Goal: Information Seeking & Learning: Learn about a topic

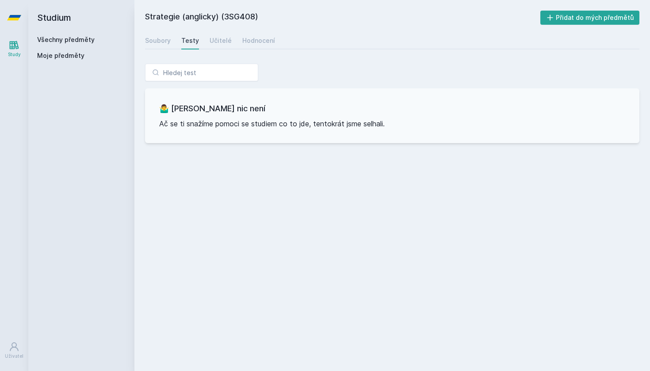
click at [59, 23] on h2 "Studium" at bounding box center [81, 17] width 88 height 35
click at [54, 16] on h2 "Studium" at bounding box center [81, 17] width 88 height 35
click at [11, 15] on icon at bounding box center [14, 17] width 14 height 5
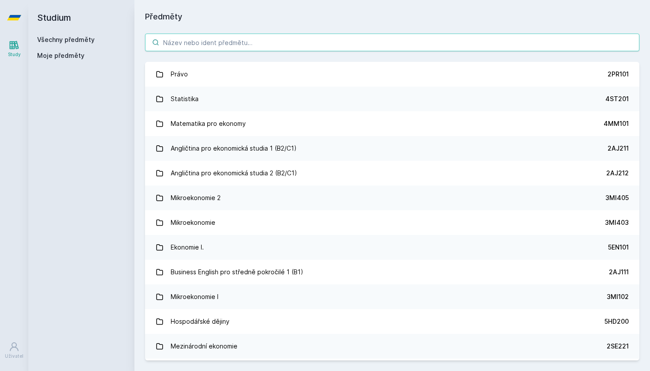
click at [279, 37] on input "search" at bounding box center [392, 43] width 494 height 18
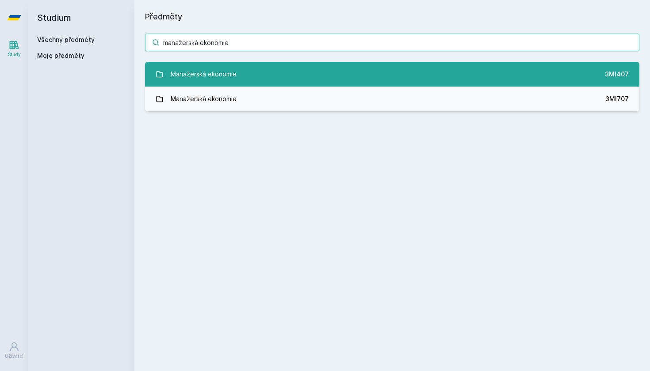
type input "manažerská ekonomie"
click at [213, 79] on div "Manažerská ekonomie" at bounding box center [204, 74] width 66 height 18
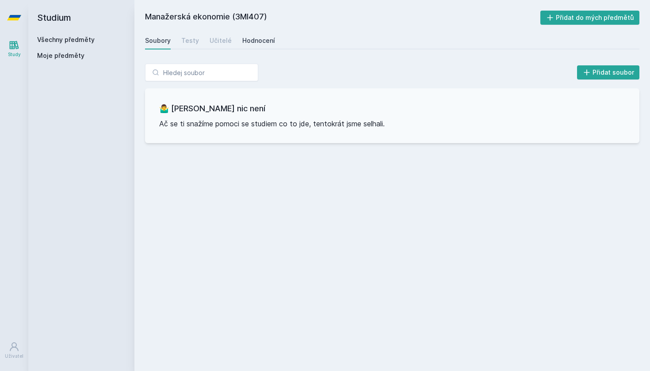
click at [257, 36] on div "Hodnocení" at bounding box center [258, 40] width 33 height 9
click at [13, 12] on icon at bounding box center [14, 17] width 14 height 35
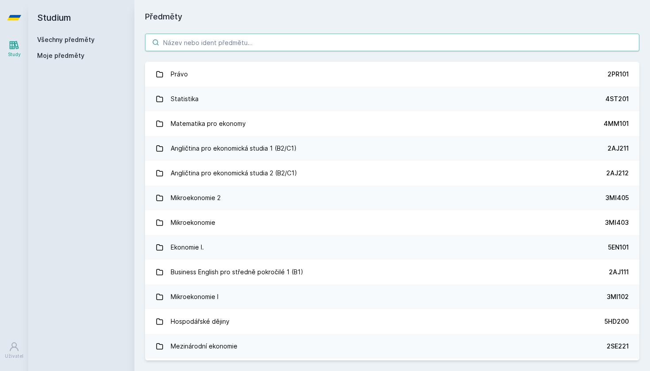
click at [285, 43] on input "search" at bounding box center [392, 43] width 494 height 18
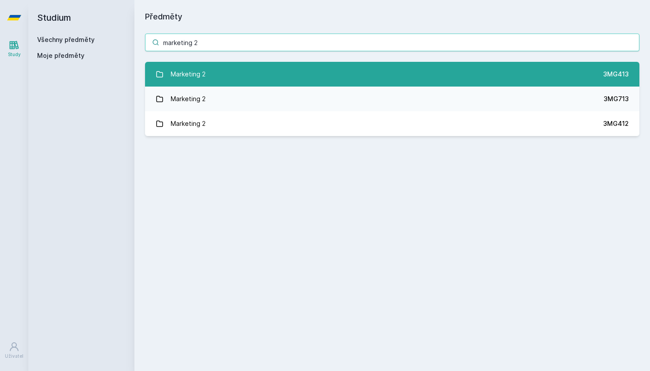
type input "marketing 2"
click at [225, 69] on link "Marketing 2 3MG413" at bounding box center [392, 74] width 494 height 25
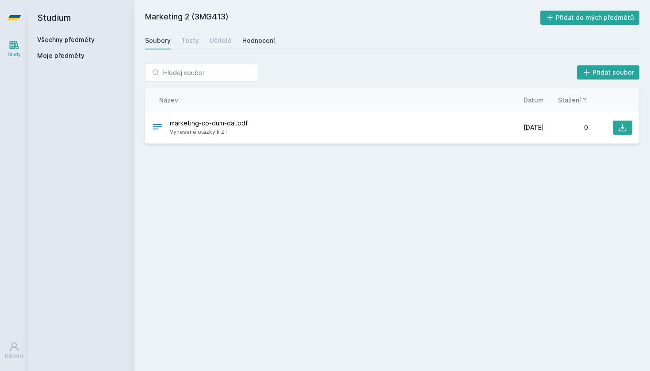
click at [270, 46] on link "Hodnocení" at bounding box center [258, 41] width 33 height 18
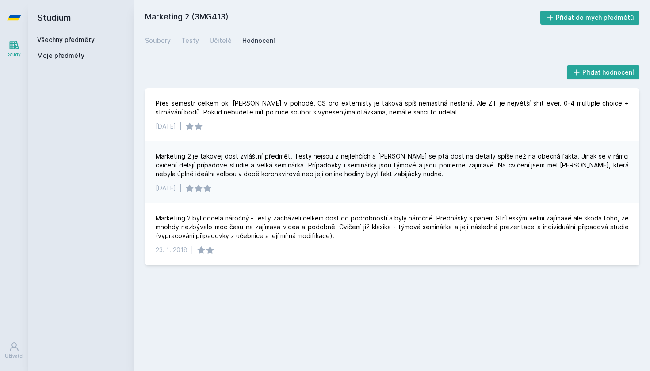
click at [48, 13] on h2 "Studium" at bounding box center [81, 17] width 88 height 35
click at [23, 13] on link at bounding box center [14, 17] width 28 height 35
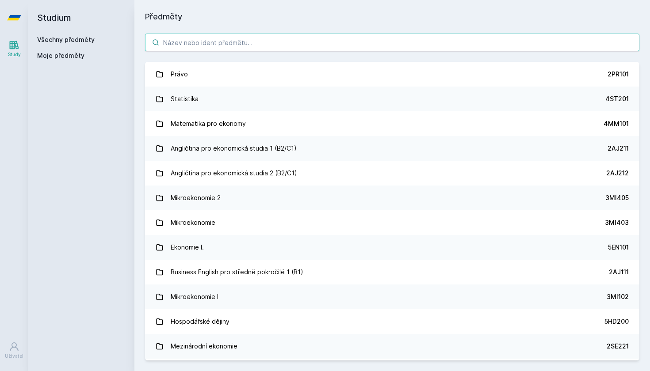
click at [186, 40] on input "search" at bounding box center [392, 43] width 494 height 18
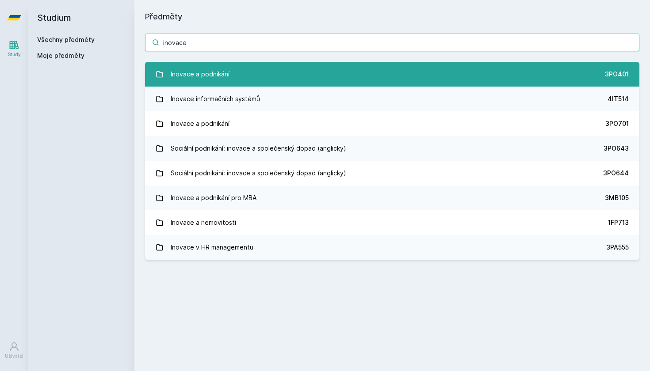
type input "inovace"
click at [255, 77] on link "Inovace a podnikání 3PO401" at bounding box center [392, 74] width 494 height 25
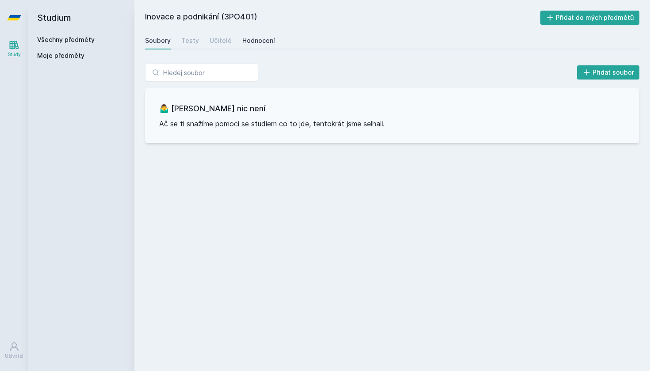
click at [265, 36] on link "Hodnocení" at bounding box center [258, 41] width 33 height 18
